Goal: Information Seeking & Learning: Learn about a topic

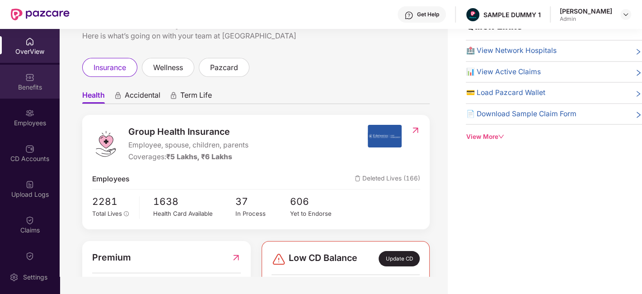
click at [31, 87] on div "Benefits" at bounding box center [30, 87] width 60 height 9
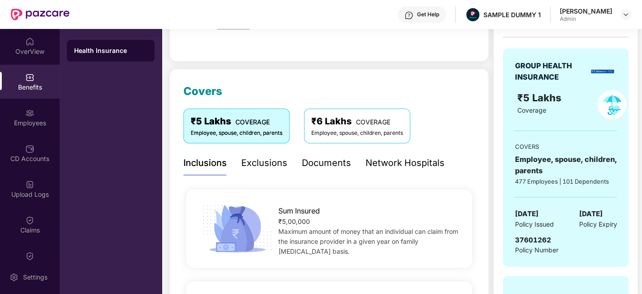
scroll to position [77, 0]
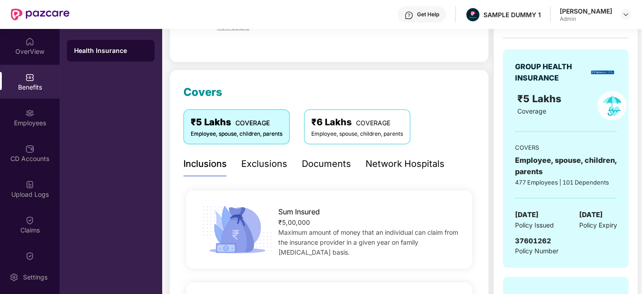
click at [241, 168] on div "Exclusions" at bounding box center [264, 164] width 46 height 14
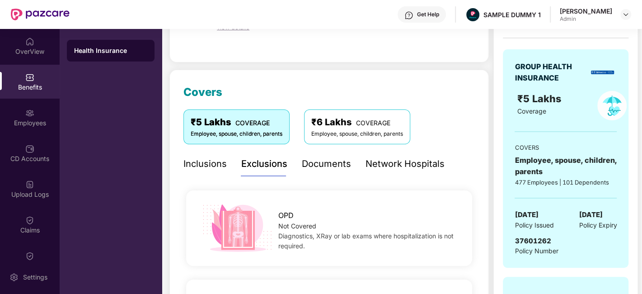
click at [213, 165] on div "Inclusions" at bounding box center [204, 164] width 43 height 14
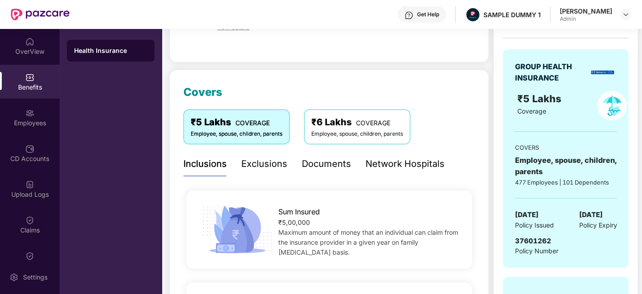
click at [330, 164] on div "Documents" at bounding box center [326, 164] width 49 height 14
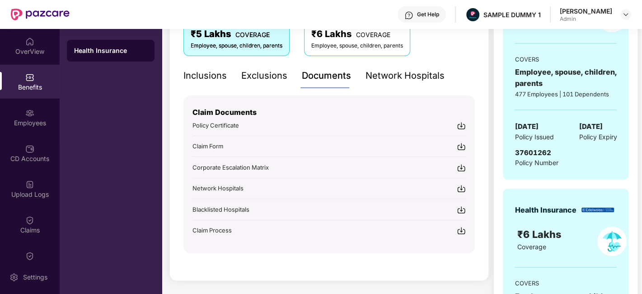
scroll to position [166, 0]
click at [437, 14] on div "Get Help" at bounding box center [428, 14] width 22 height 7
click at [172, 84] on div "Covers ₹5 Lakhs COVERAGE Employee, spouse, children, parents ₹6 Lakhs COVERAGE …" at bounding box center [328, 130] width 319 height 299
click at [391, 74] on div "Network Hospitals" at bounding box center [405, 75] width 79 height 14
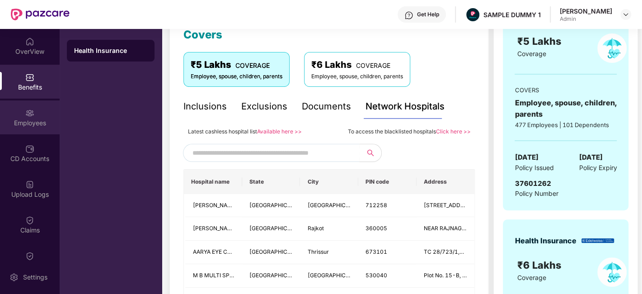
scroll to position [124, 0]
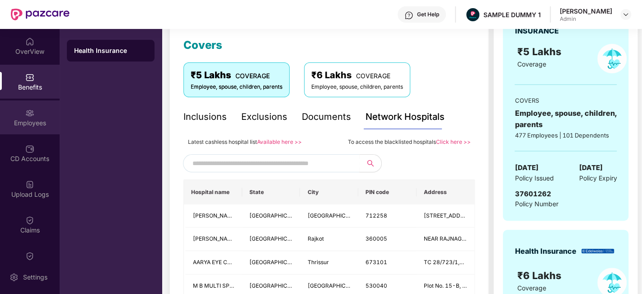
click at [22, 117] on div "Employees" at bounding box center [30, 117] width 60 height 34
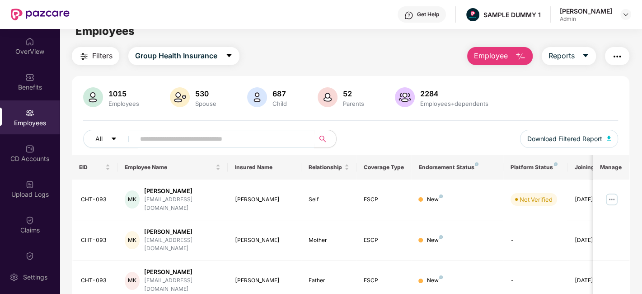
scroll to position [0, 0]
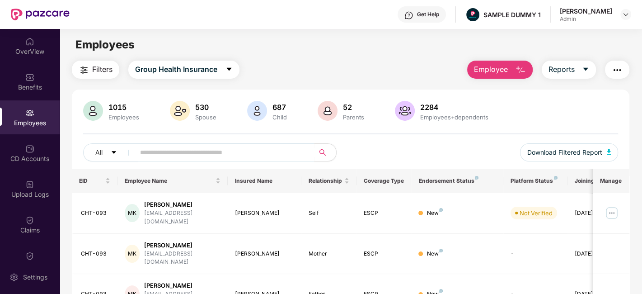
click at [489, 68] on span "Employee" at bounding box center [491, 69] width 34 height 11
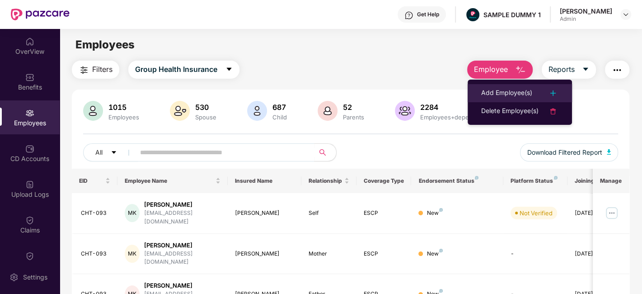
click at [498, 91] on div "Add Employee(s)" at bounding box center [506, 93] width 51 height 11
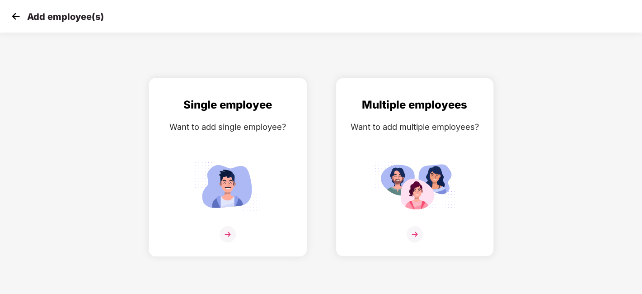
click at [236, 236] on div at bounding box center [227, 240] width 139 height 28
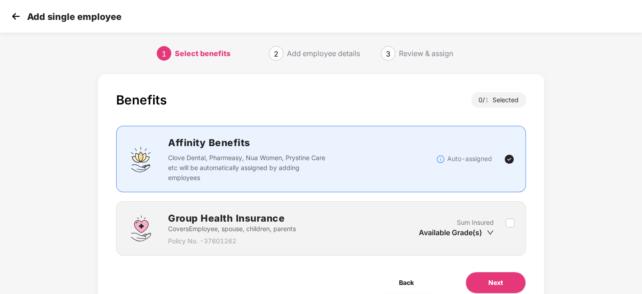
scroll to position [39, 0]
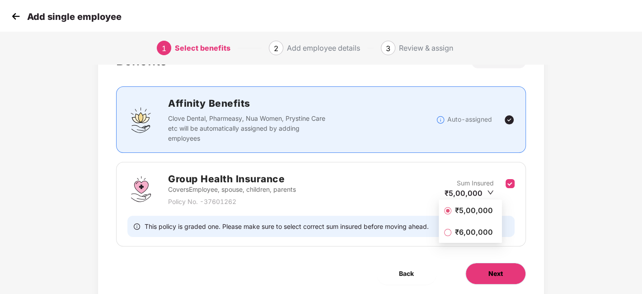
click at [510, 270] on button "Next" at bounding box center [495, 273] width 61 height 22
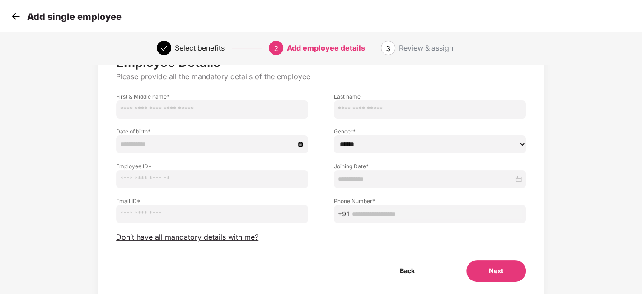
scroll to position [41, 0]
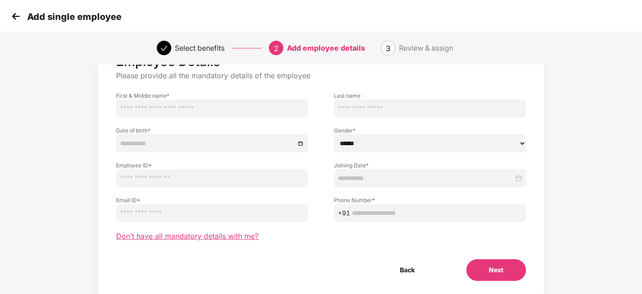
click at [230, 237] on span "Don’t have all mandatory details with me?" at bounding box center [187, 235] width 142 height 9
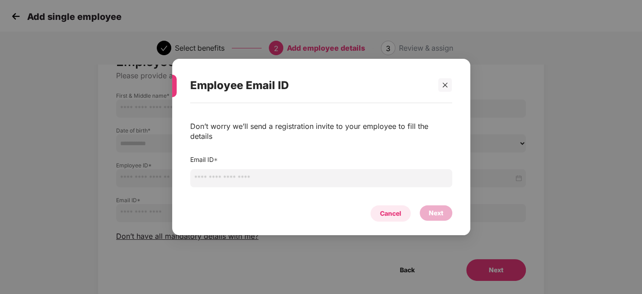
click at [387, 209] on div "Cancel" at bounding box center [390, 213] width 21 height 10
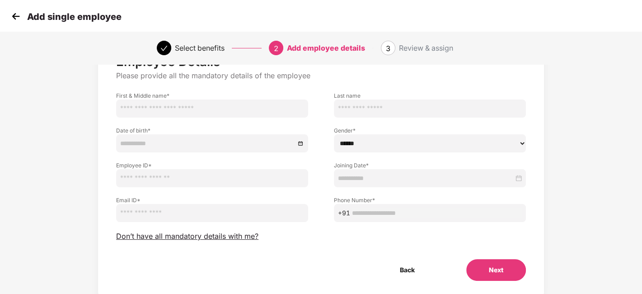
click at [16, 18] on img at bounding box center [16, 16] width 14 height 14
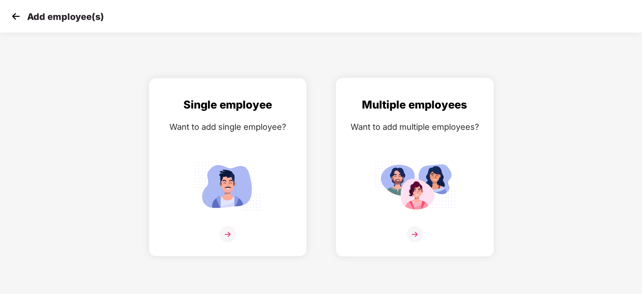
click at [399, 220] on div "Multiple employees Want to add multiple employees?" at bounding box center [414, 174] width 139 height 157
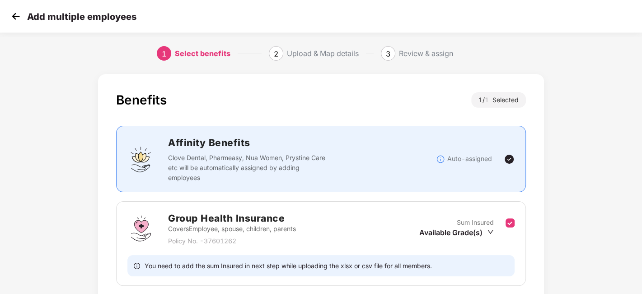
scroll to position [70, 0]
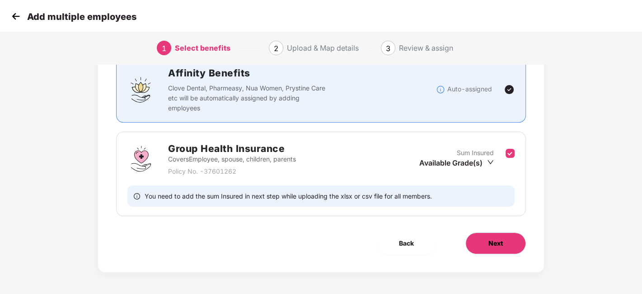
click at [501, 245] on span "Next" at bounding box center [495, 243] width 14 height 10
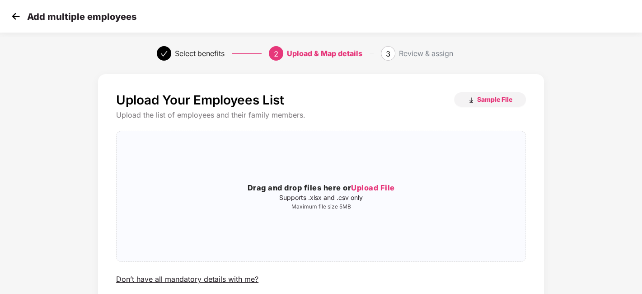
click at [17, 14] on img at bounding box center [16, 16] width 14 height 14
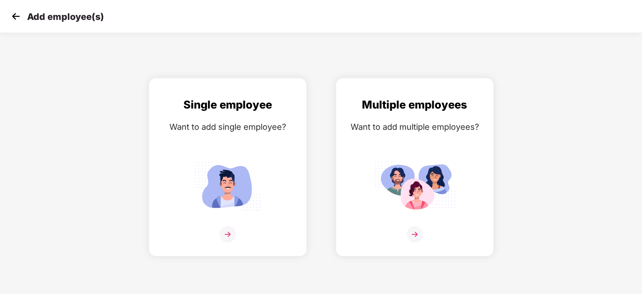
click at [17, 14] on img at bounding box center [16, 16] width 14 height 14
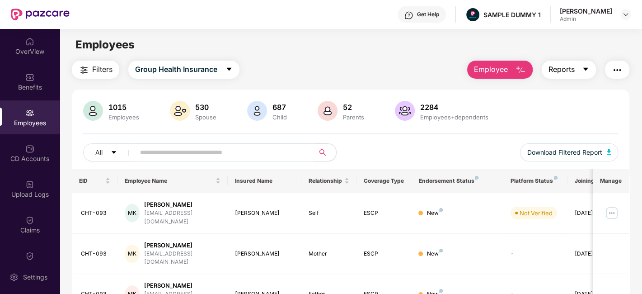
click at [576, 72] on button "Reports" at bounding box center [569, 70] width 54 height 18
click at [615, 70] on img "button" at bounding box center [617, 70] width 11 height 11
click at [399, 46] on div "Employees" at bounding box center [351, 44] width 582 height 17
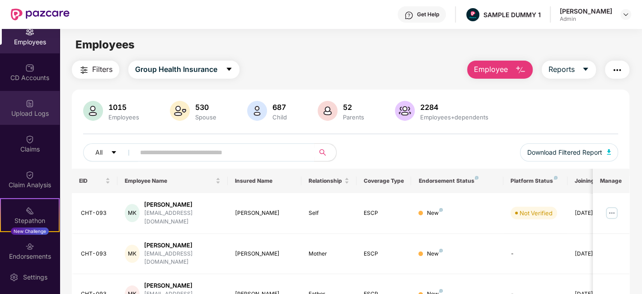
scroll to position [81, 0]
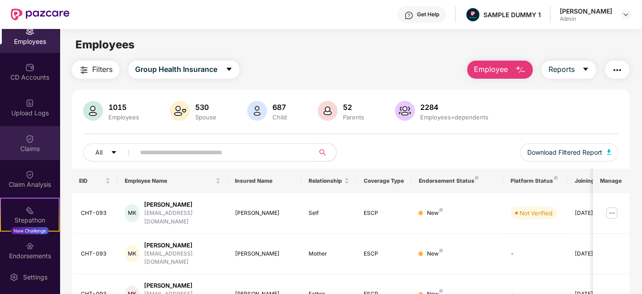
click at [14, 148] on div "Claims" at bounding box center [30, 148] width 60 height 9
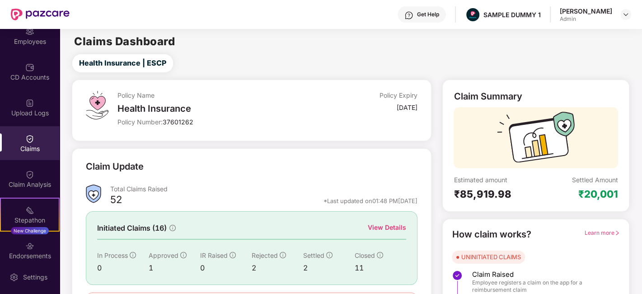
scroll to position [59, 0]
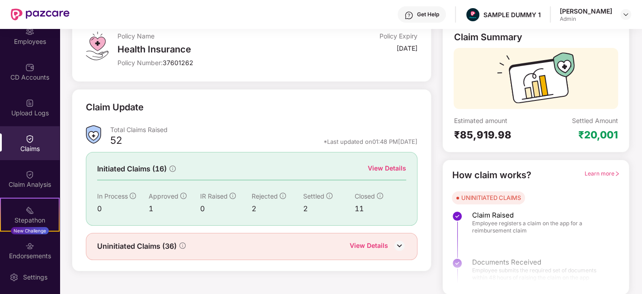
click at [388, 165] on div "View Details" at bounding box center [387, 168] width 38 height 10
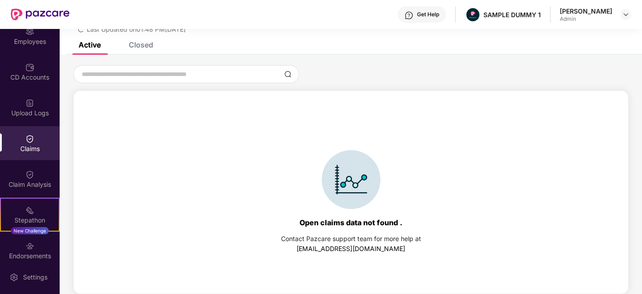
scroll to position [38, 0]
click at [143, 47] on div "Closed" at bounding box center [141, 45] width 24 height 9
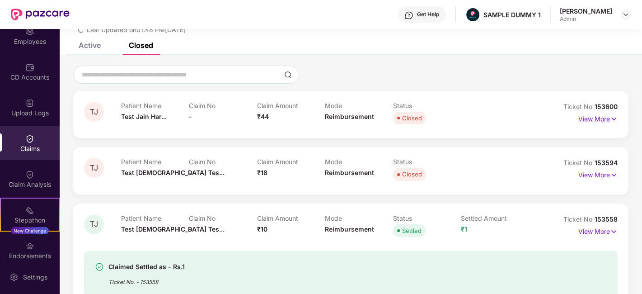
click at [605, 120] on p "View More" at bounding box center [597, 118] width 39 height 12
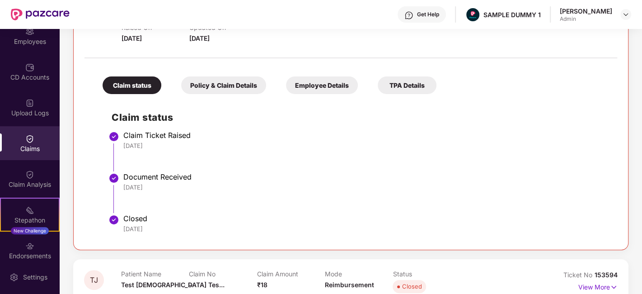
scroll to position [152, 0]
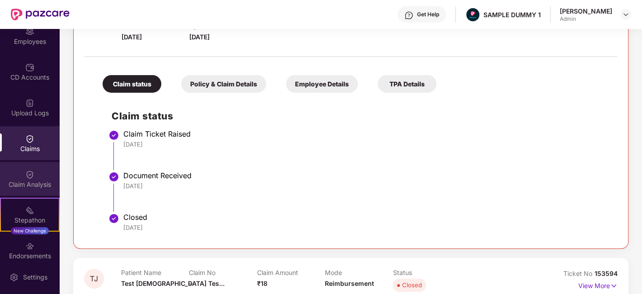
click at [18, 177] on div "Claim Analysis" at bounding box center [30, 179] width 60 height 34
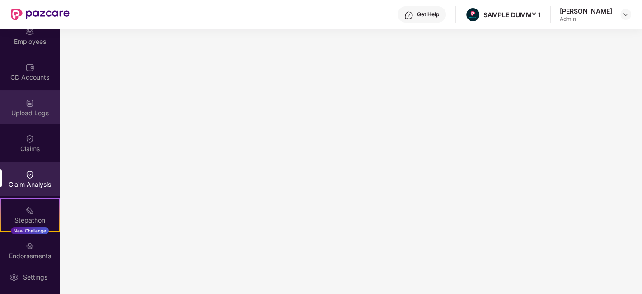
scroll to position [0, 0]
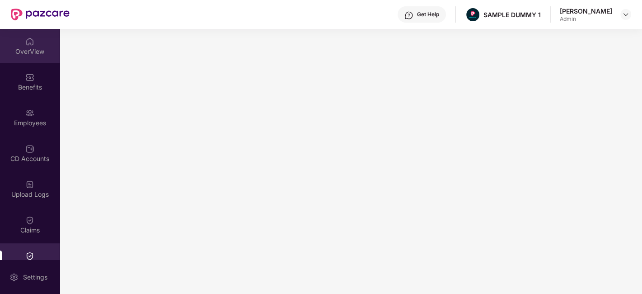
click at [22, 50] on div "OverView" at bounding box center [30, 51] width 60 height 9
